Goal: Information Seeking & Learning: Learn about a topic

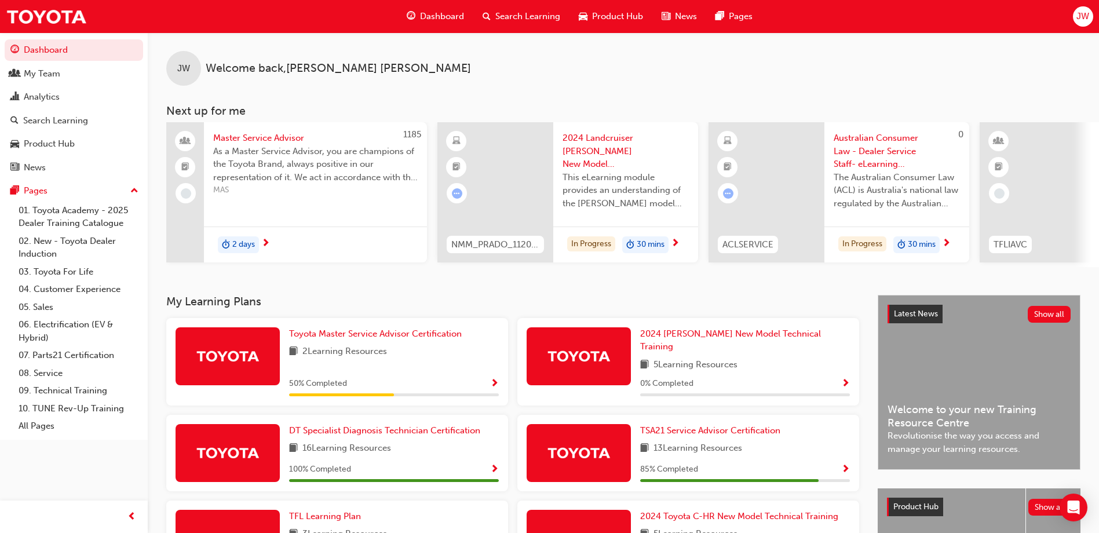
click at [885, 147] on span "Australian Consumer Law - Dealer Service Staff- eLearning Module" at bounding box center [897, 151] width 126 height 39
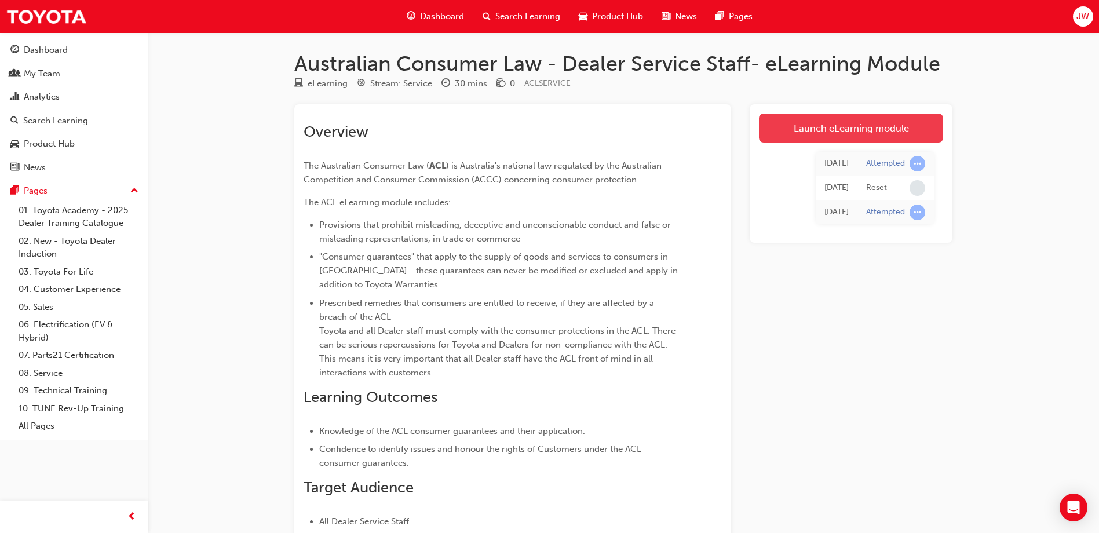
click at [830, 132] on link "Launch eLearning module" at bounding box center [851, 128] width 184 height 29
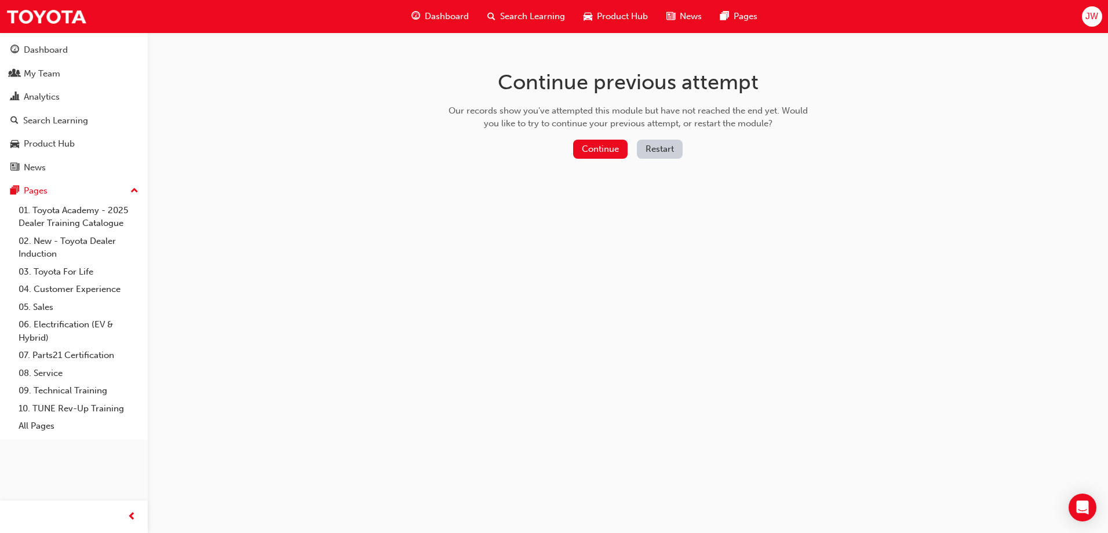
click at [648, 145] on button "Restart" at bounding box center [660, 149] width 46 height 19
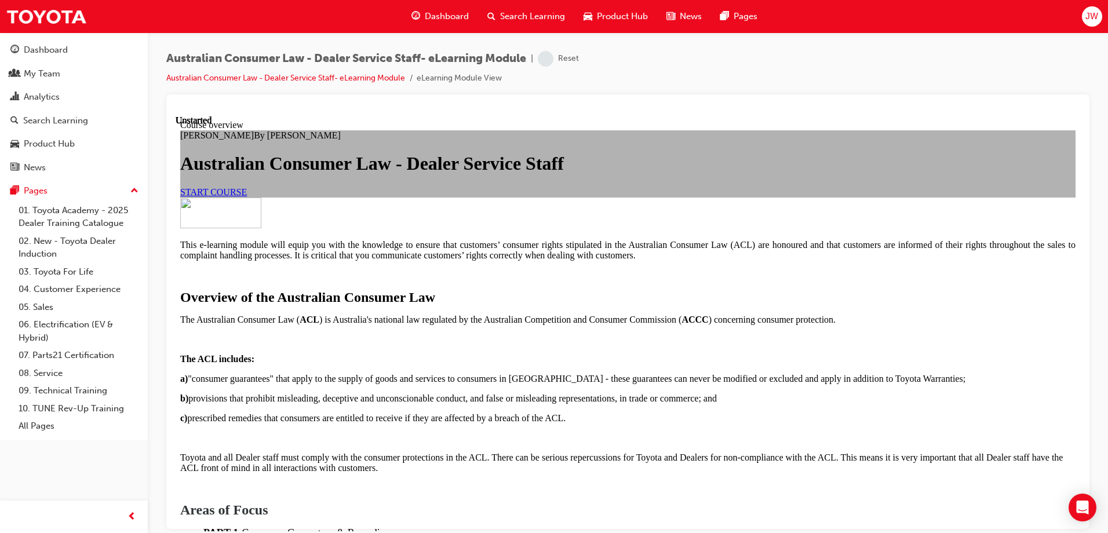
click at [247, 196] on link "START COURSE" at bounding box center [213, 192] width 67 height 10
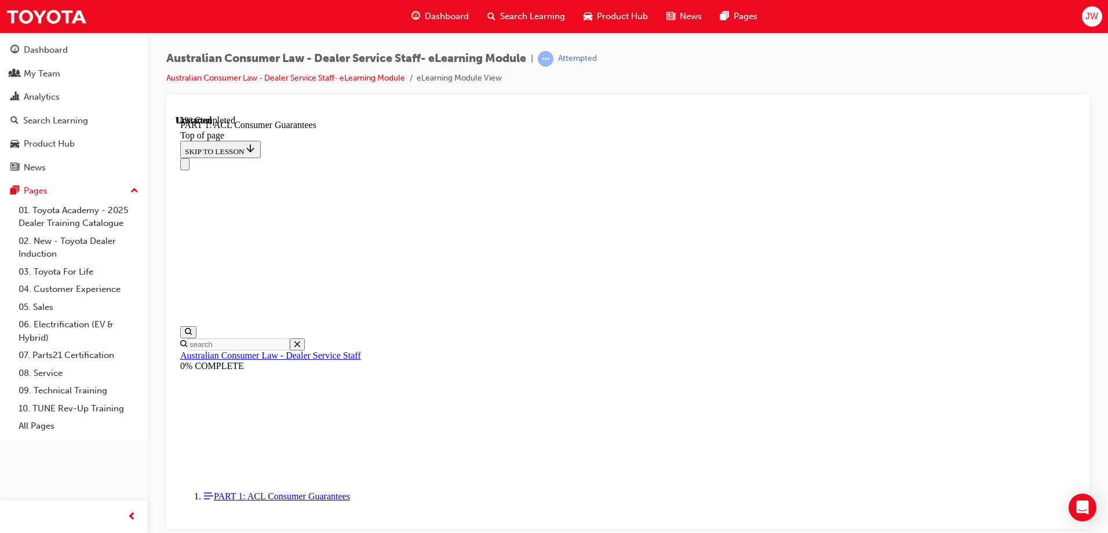
scroll to position [963, 0]
